Goal: Task Accomplishment & Management: Manage account settings

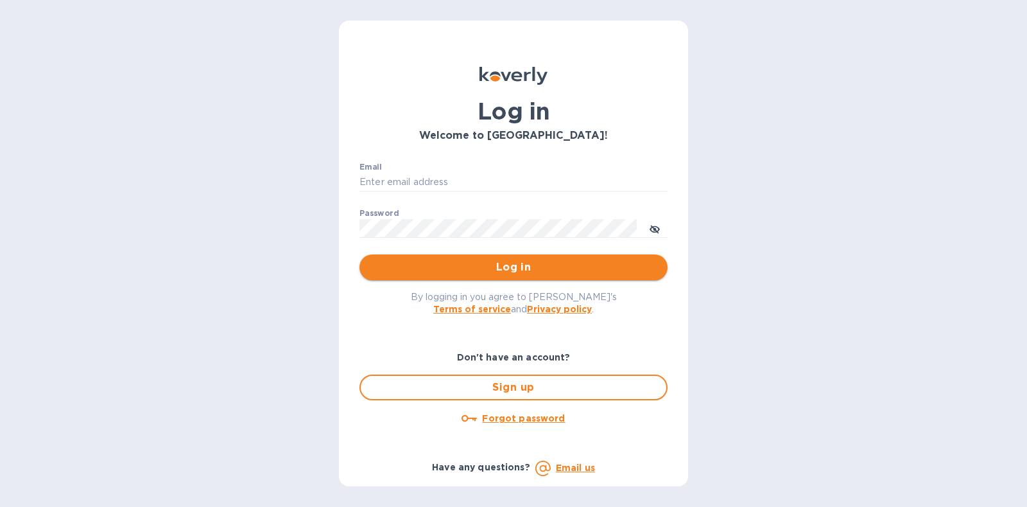
type input "steve@islidesua.com"
click at [496, 268] on span "Log in" at bounding box center [514, 266] width 288 height 15
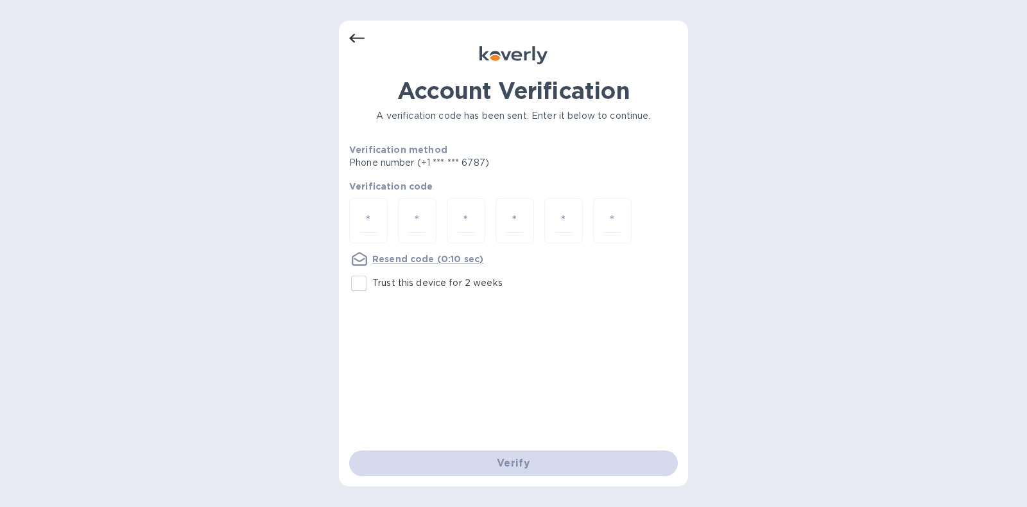
click at [385, 279] on p "Trust this device for 2 weeks" at bounding box center [437, 282] width 130 height 13
click at [372, 279] on input "Trust this device for 2 weeks" at bounding box center [358, 283] width 27 height 27
checkbox input "true"
click at [371, 223] on input "number" at bounding box center [368, 221] width 17 height 24
type input "3"
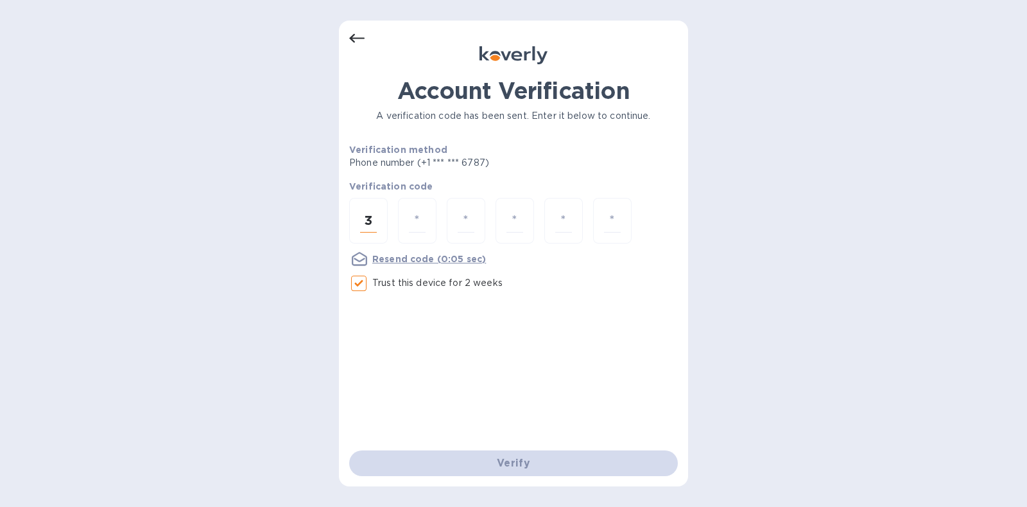
type input "3"
type input "7"
type input "4"
type input "1"
type input "8"
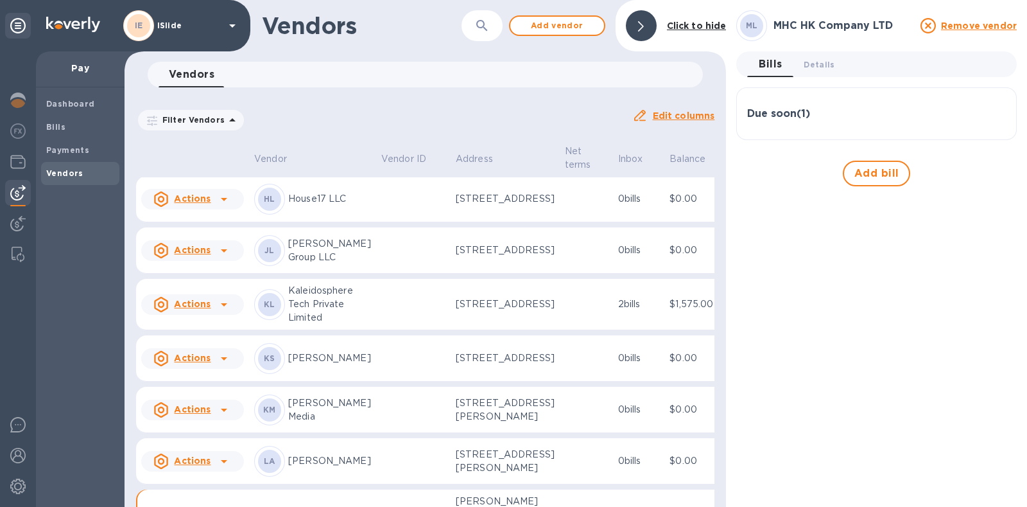
scroll to position [401, 0]
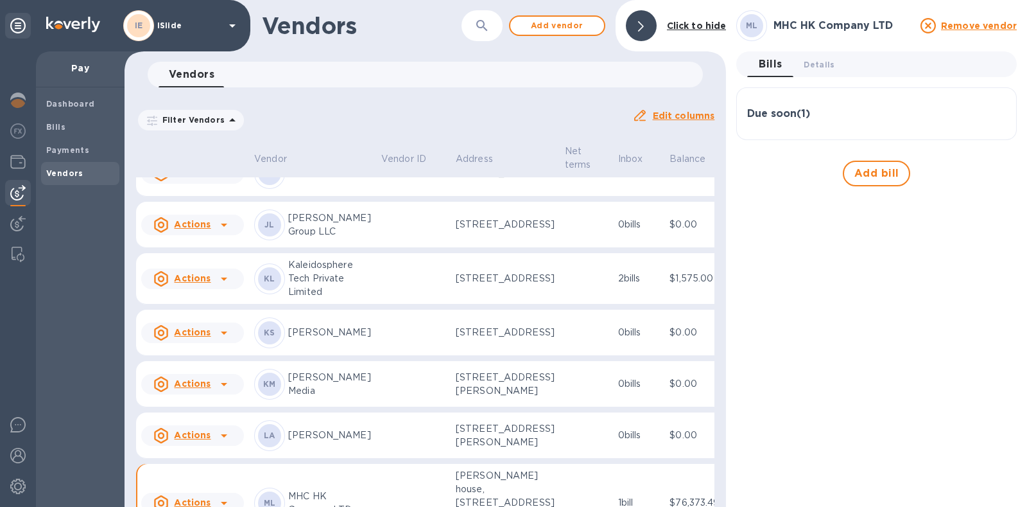
click at [225, 73] on icon at bounding box center [223, 65] width 15 height 15
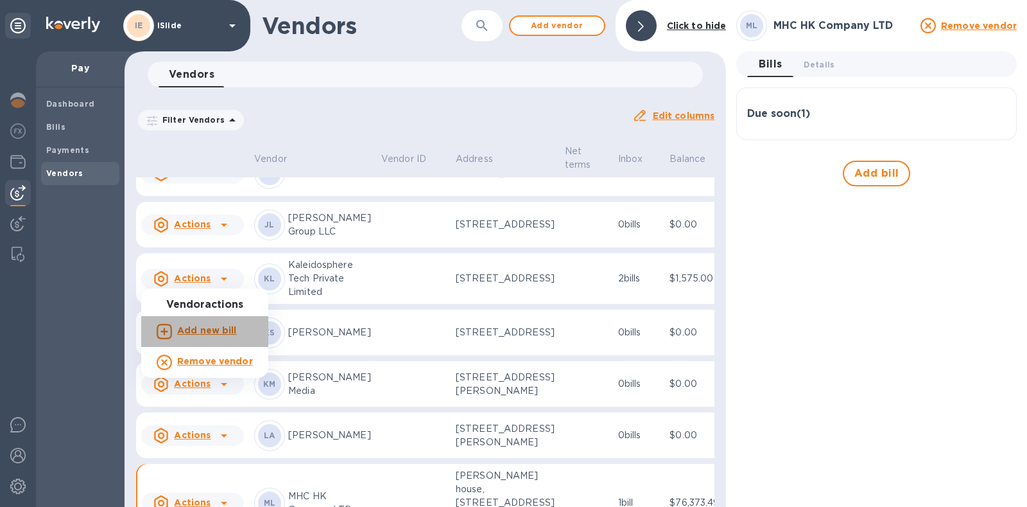
click at [207, 327] on b "Add new bill" at bounding box center [207, 330] width 60 height 10
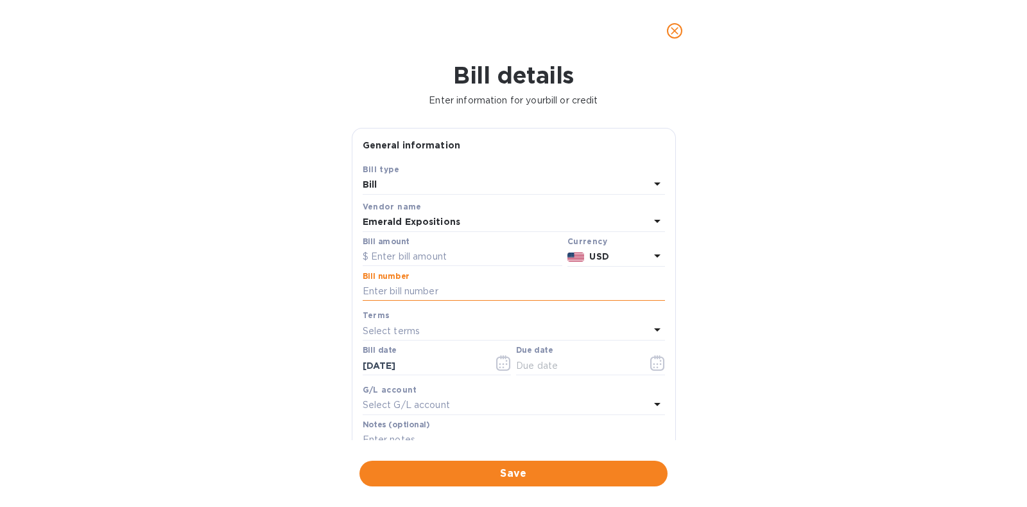
click at [414, 292] on input "text" at bounding box center [514, 291] width 302 height 19
paste input "802854-2043"
type input "802854-2043"
click at [425, 258] on input "text" at bounding box center [463, 256] width 200 height 19
click at [431, 252] on input "text" at bounding box center [463, 256] width 200 height 19
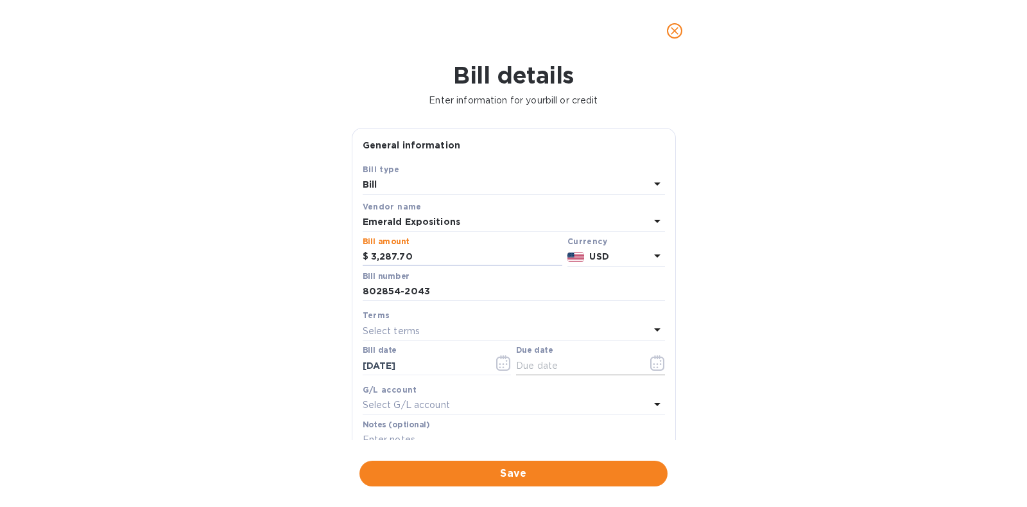
type input "3,287.70"
click at [661, 359] on button "button" at bounding box center [658, 362] width 30 height 31
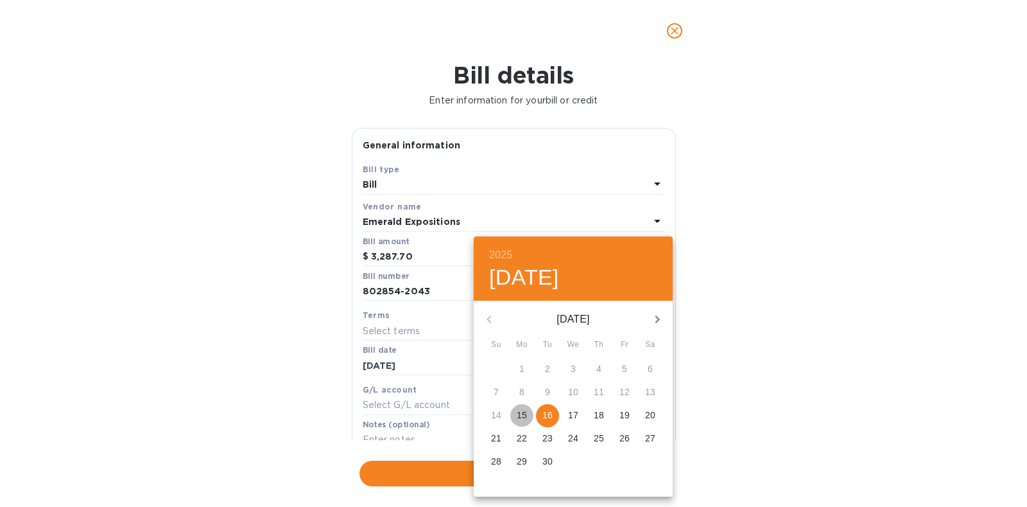
click at [533, 413] on span "15" at bounding box center [521, 414] width 23 height 13
type input "[DATE]"
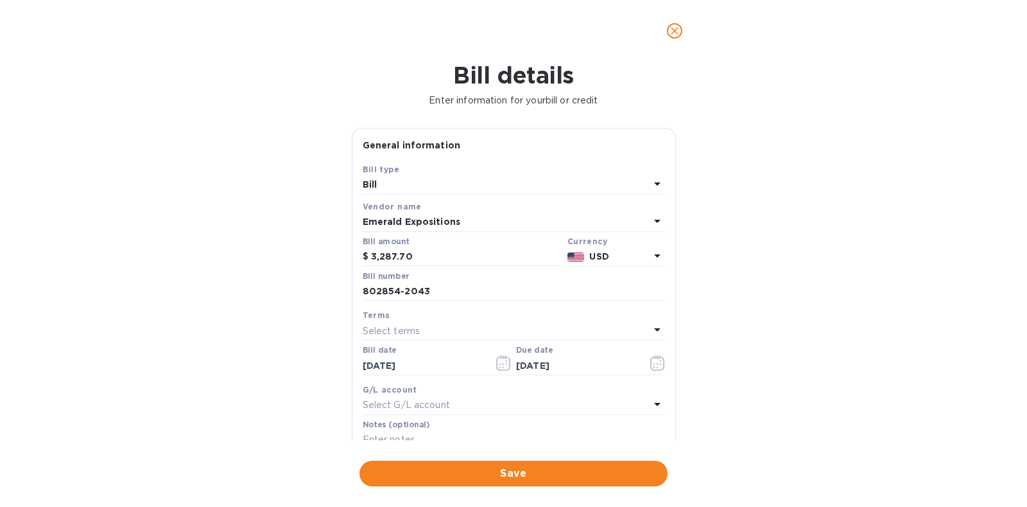
scroll to position [160, 0]
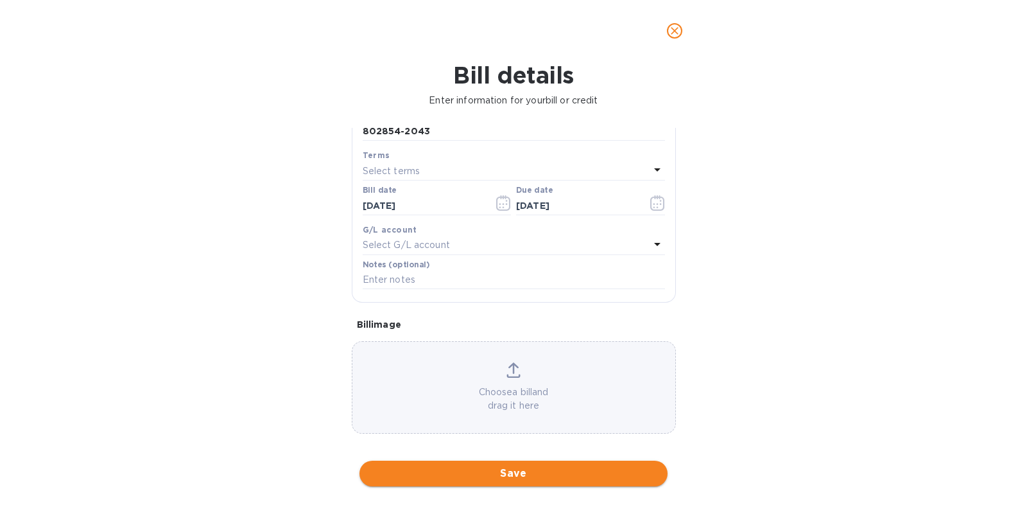
click at [510, 470] on span "Save" at bounding box center [514, 472] width 288 height 15
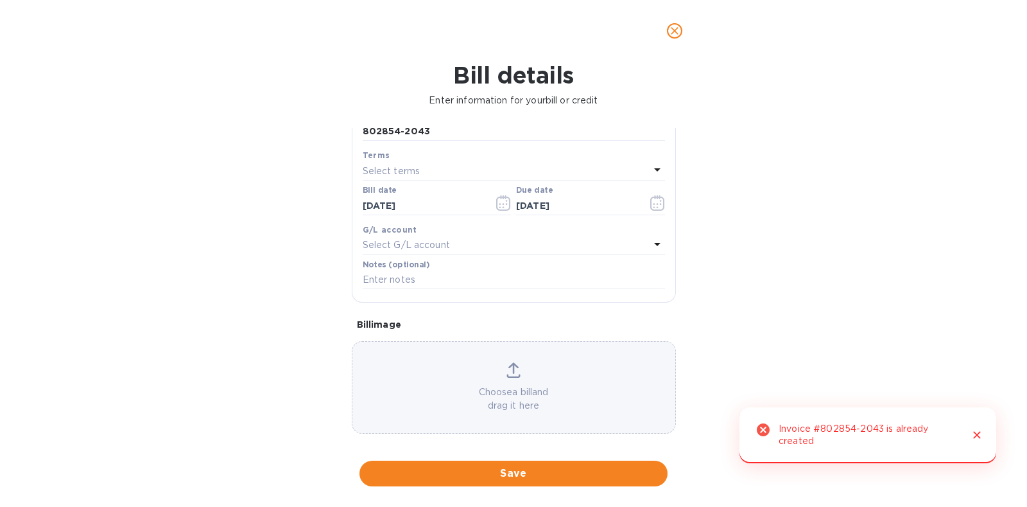
scroll to position [0, 0]
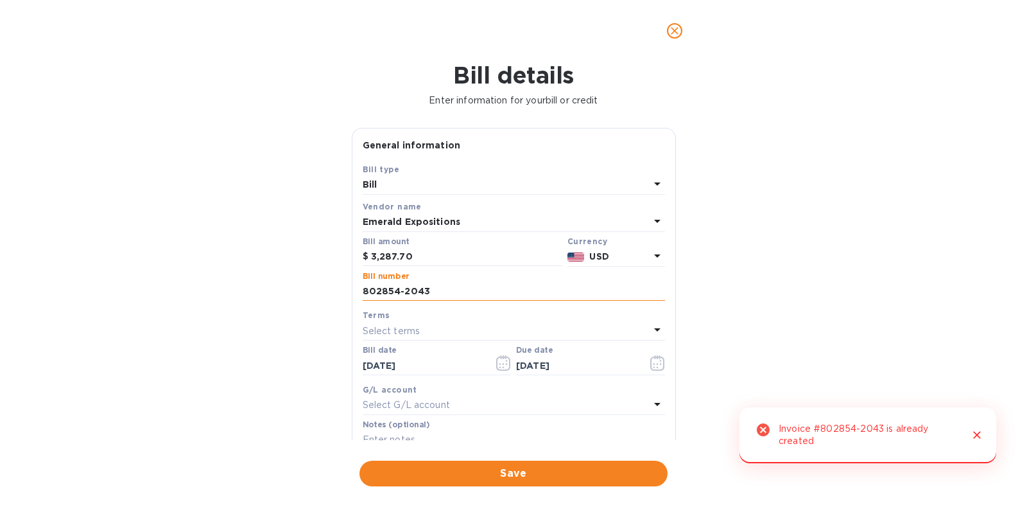
click at [437, 290] on input "802854-2043" at bounding box center [514, 291] width 302 height 19
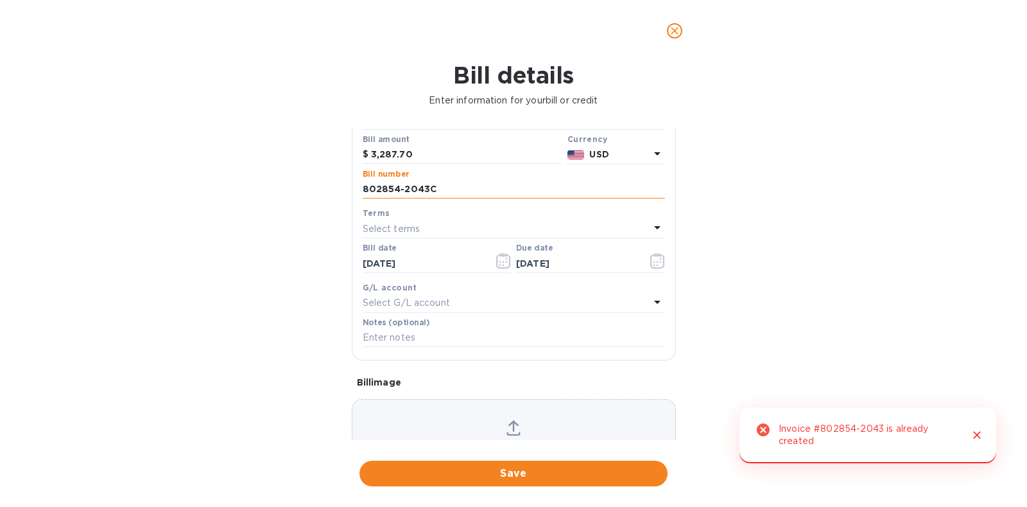
scroll to position [160, 0]
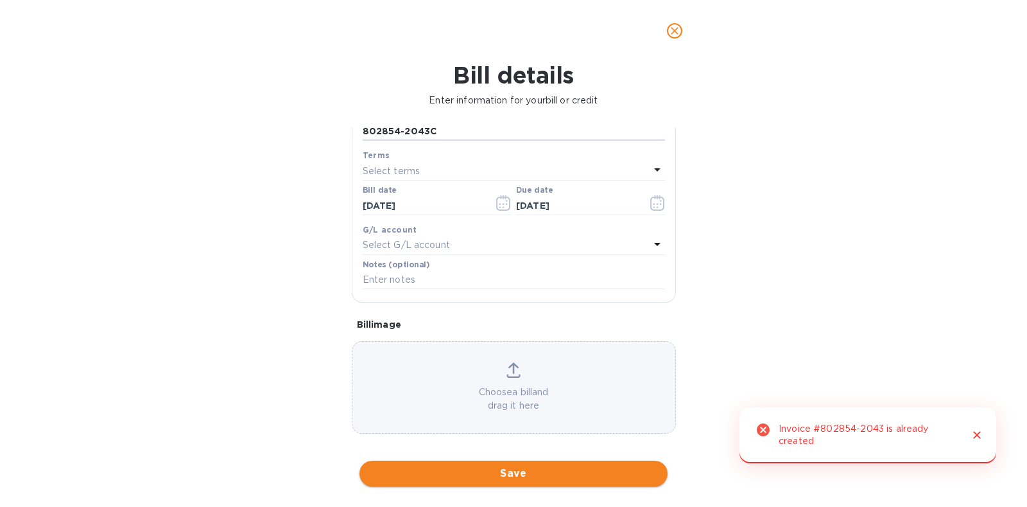
type input "802854-2043C"
click at [501, 466] on span "Save" at bounding box center [514, 472] width 288 height 15
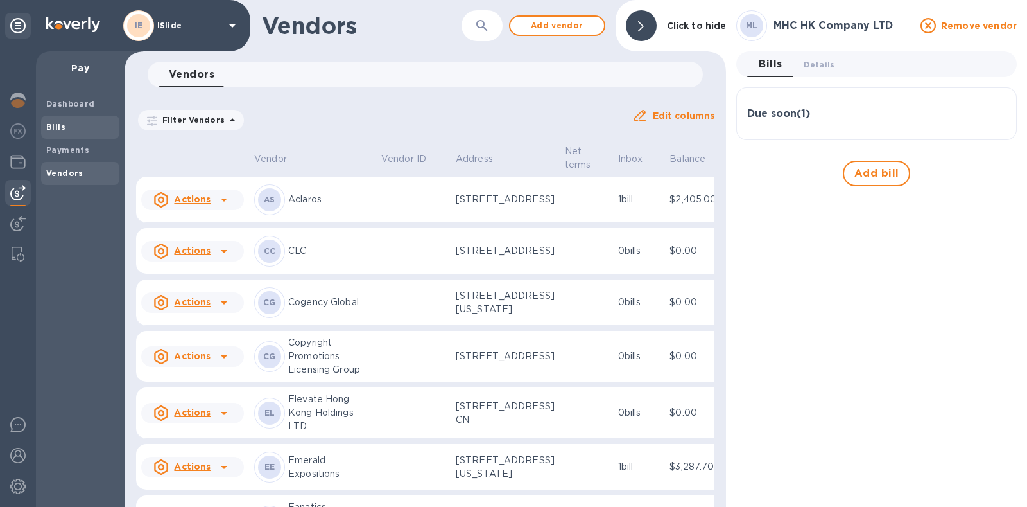
click at [63, 126] on b "Bills" at bounding box center [55, 127] width 19 height 10
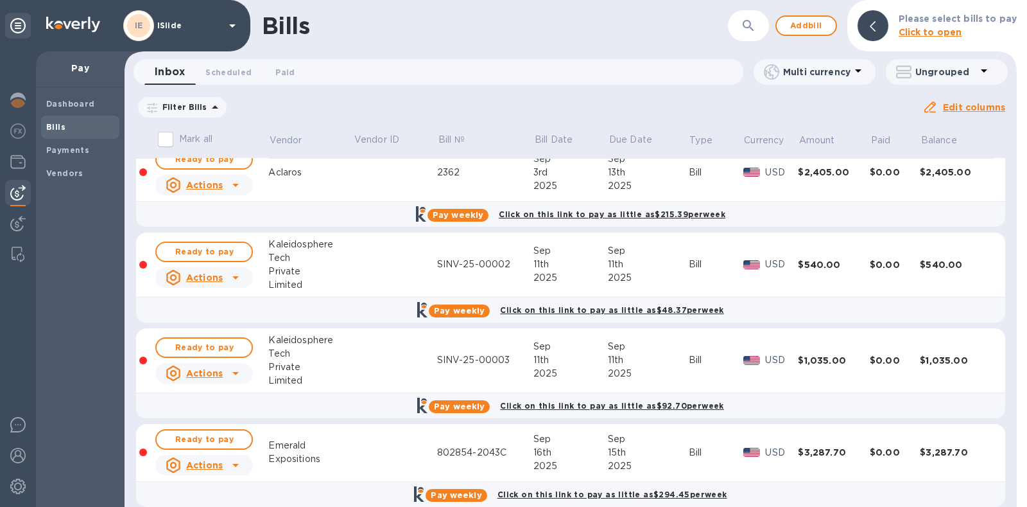
scroll to position [126, 0]
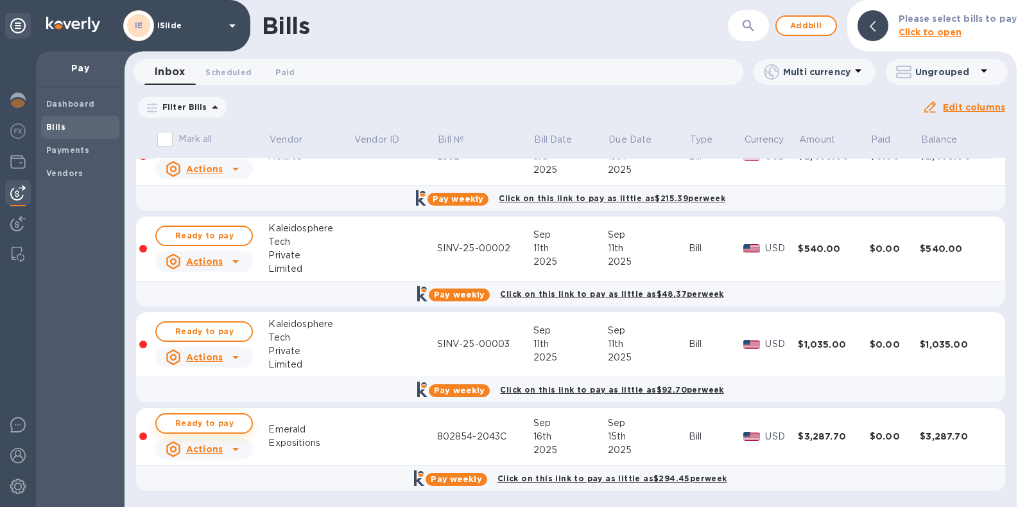
click at [200, 421] on span "Ready to pay" at bounding box center [204, 422] width 74 height 15
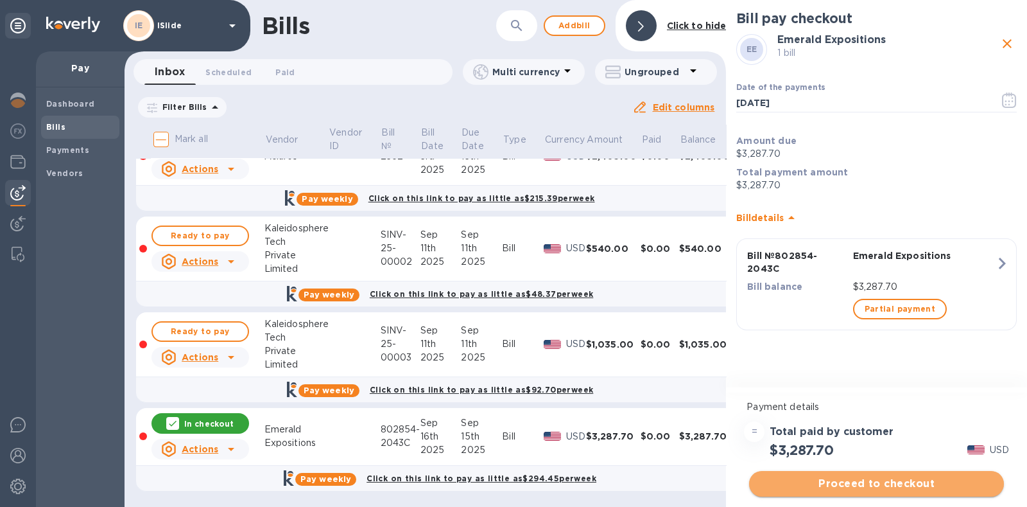
click at [885, 476] on span "Proceed to checkout" at bounding box center [877, 483] width 234 height 15
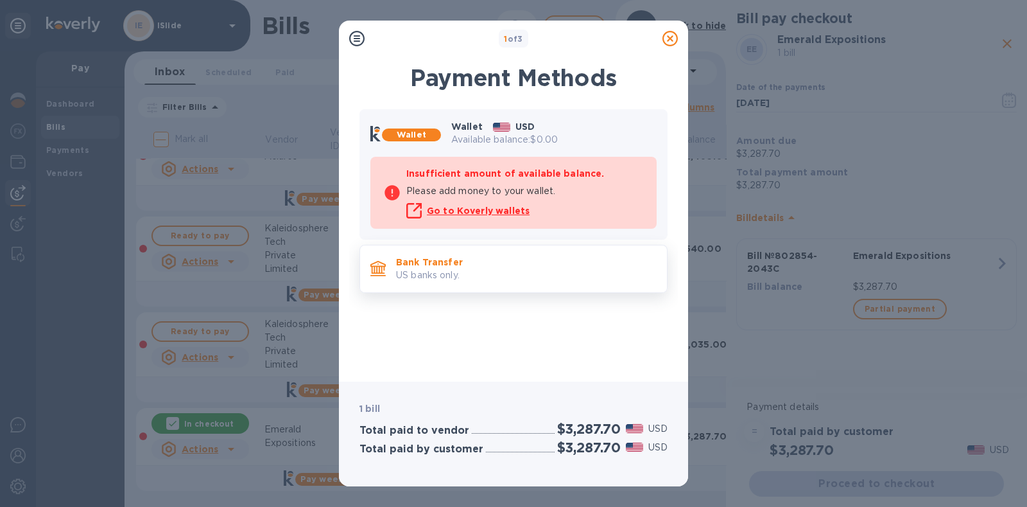
click at [460, 272] on p "US banks only." at bounding box center [526, 274] width 261 height 13
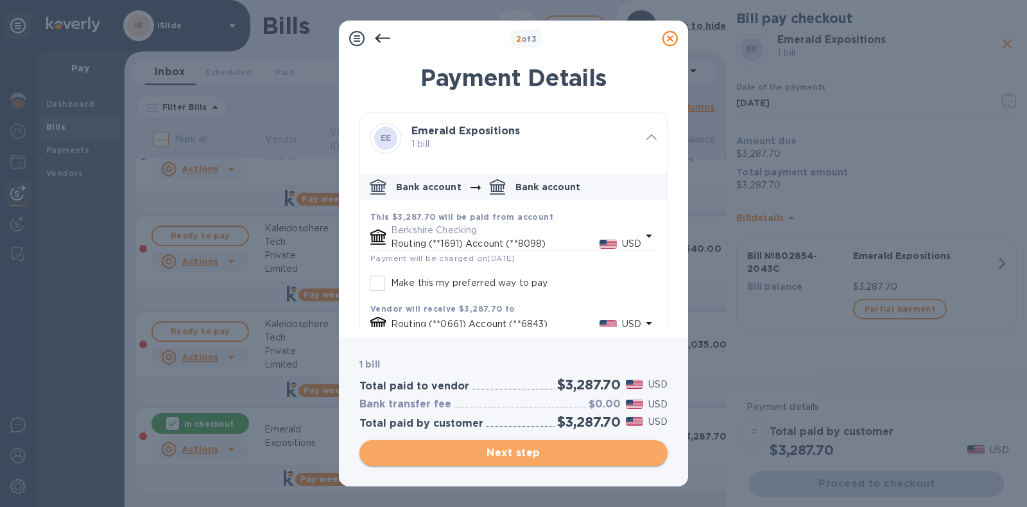
click at [534, 453] on span "Next step" at bounding box center [514, 452] width 288 height 15
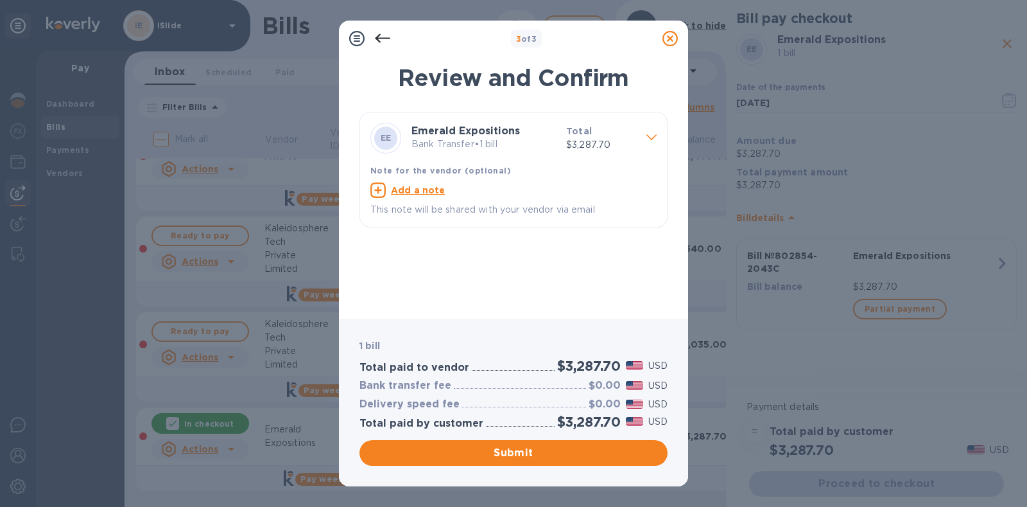
click at [419, 192] on u "Add a note" at bounding box center [418, 190] width 55 height 10
click at [424, 202] on div "x This note will be shared with your vendor via email" at bounding box center [503, 200] width 266 height 36
click at [425, 199] on div "x" at bounding box center [503, 191] width 266 height 19
paste textarea "802854-2043"
type textarea "Invoice 802854-2043"
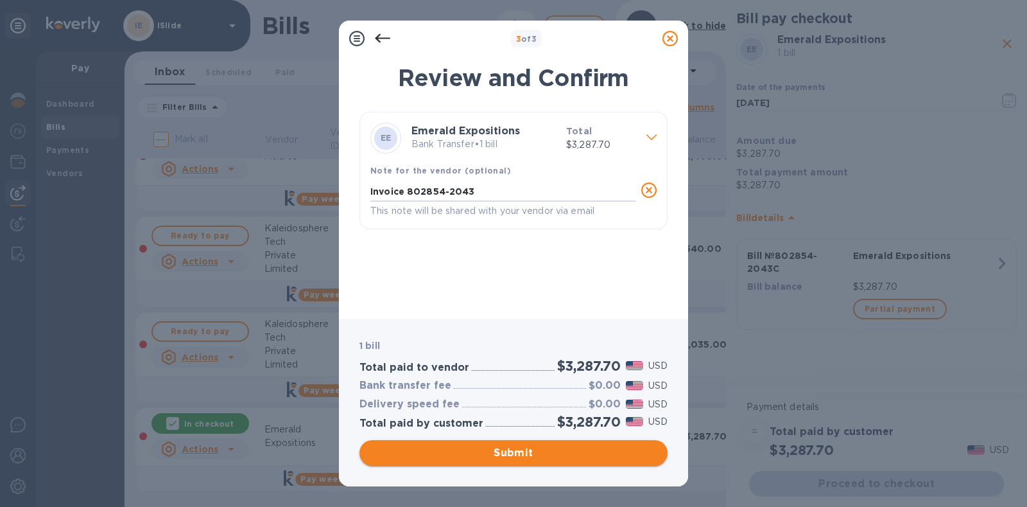
click at [514, 452] on span "Submit" at bounding box center [514, 452] width 288 height 15
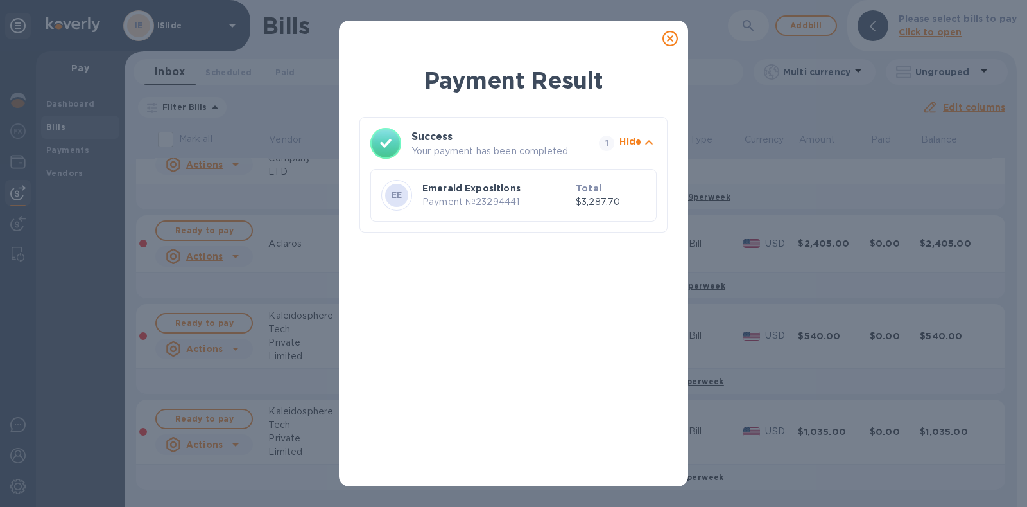
scroll to position [0, 0]
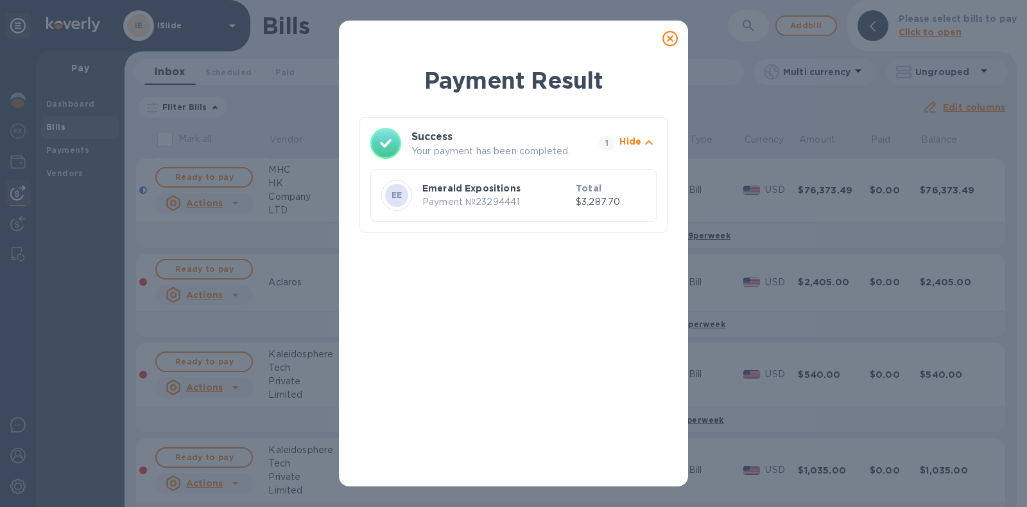
click at [668, 37] on icon at bounding box center [670, 38] width 15 height 15
